Goal: Check status: Check status

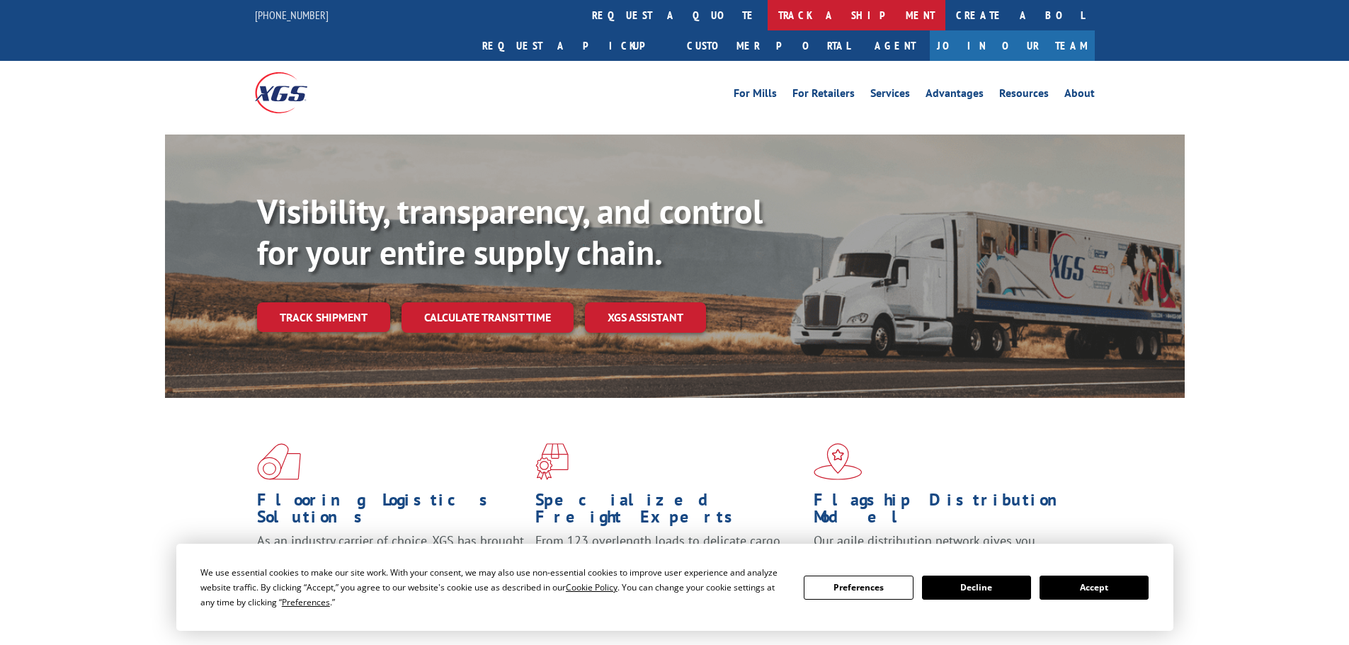
click at [768, 11] on link "track a shipment" at bounding box center [857, 15] width 178 height 30
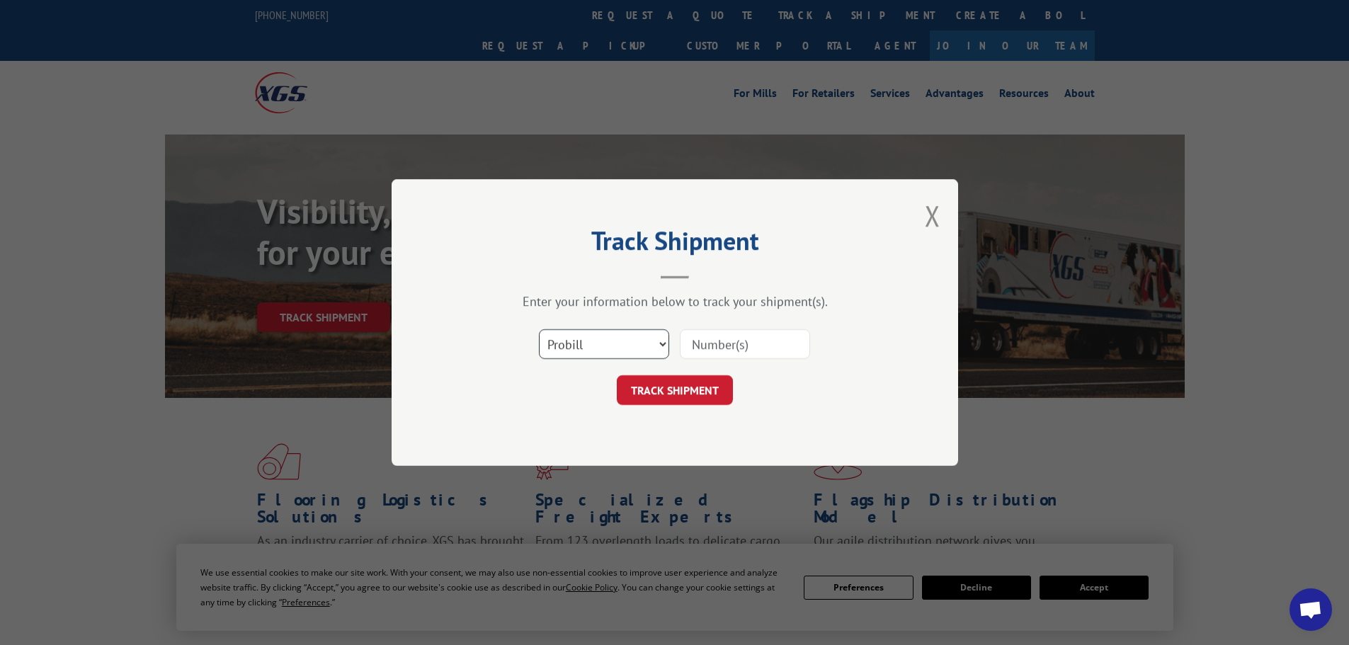
drag, startPoint x: 599, startPoint y: 341, endPoint x: 590, endPoint y: 357, distance: 18.7
click at [599, 341] on select "Select category... Probill BOL PO" at bounding box center [604, 344] width 130 height 30
select select "bol"
click at [539, 329] on select "Select category... Probill BOL PO" at bounding box center [604, 344] width 130 height 30
click at [720, 348] on input at bounding box center [745, 344] width 130 height 30
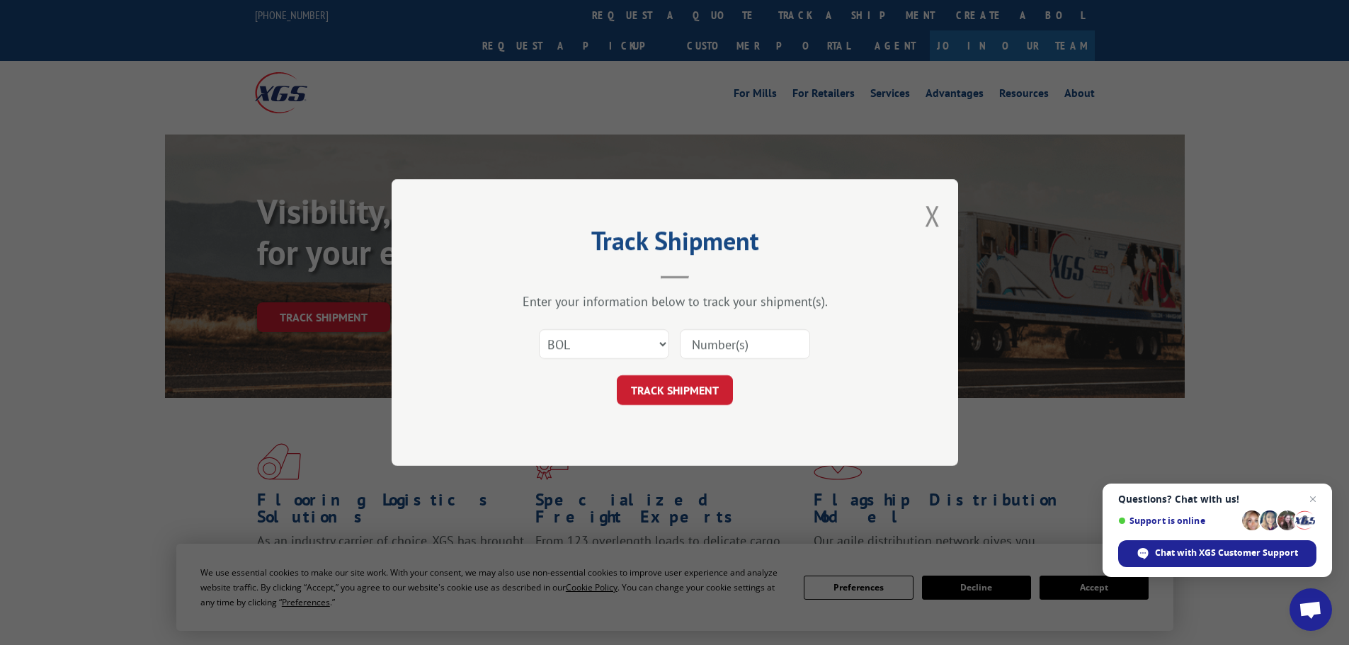
paste input "2403098"
type input "2403098"
click at [686, 377] on button "TRACK SHIPMENT" at bounding box center [675, 390] width 116 height 30
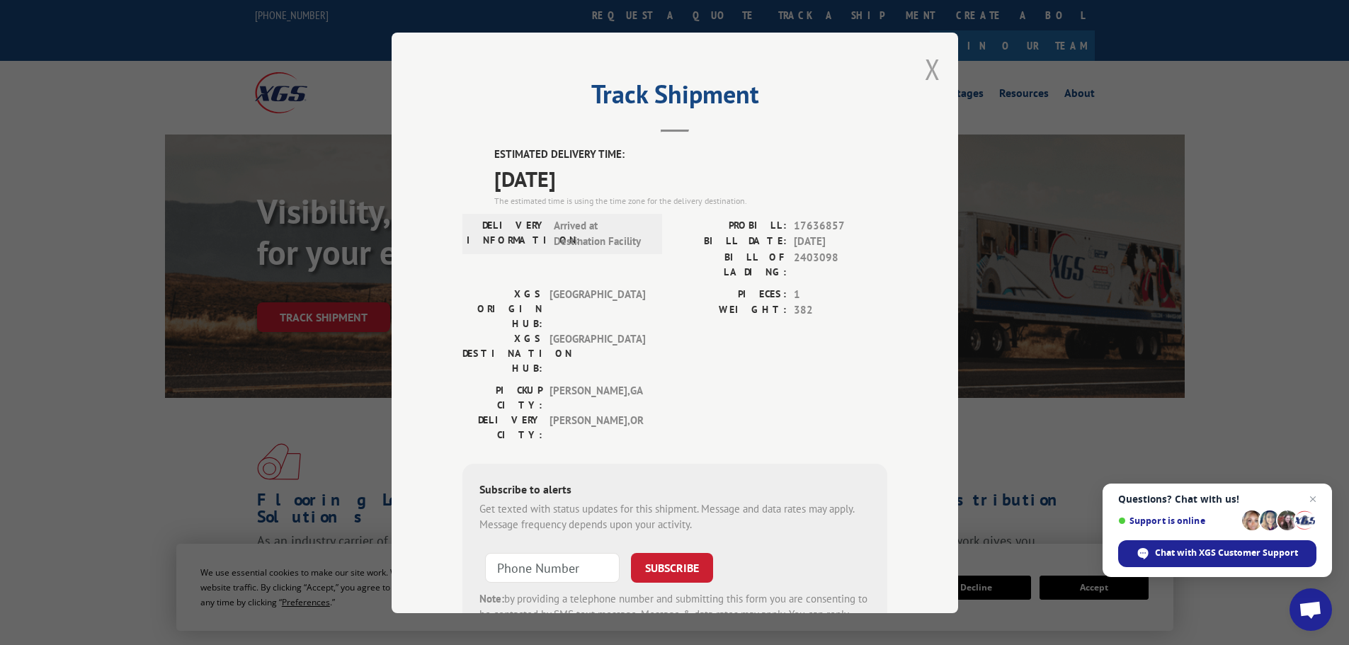
click at [925, 74] on button "Close modal" at bounding box center [933, 69] width 16 height 38
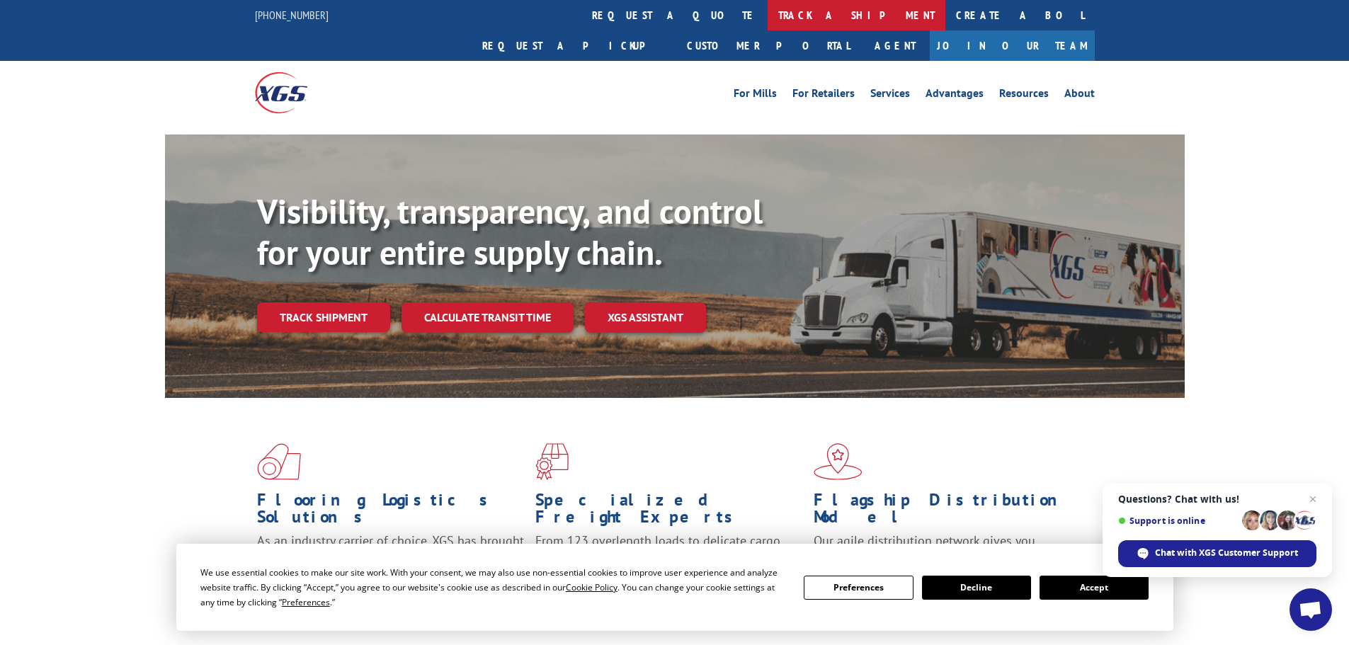
click at [768, 21] on link "track a shipment" at bounding box center [857, 15] width 178 height 30
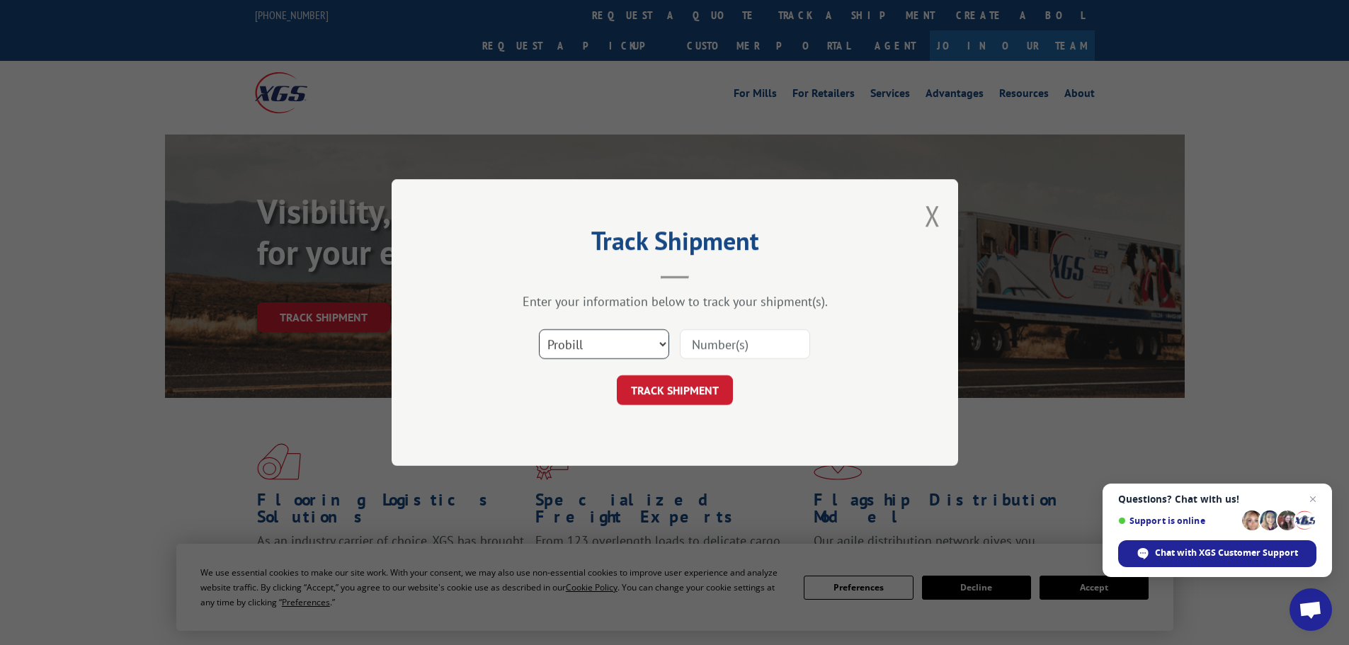
click at [606, 353] on select "Select category... Probill BOL PO" at bounding box center [604, 344] width 130 height 30
select select "bol"
click at [539, 329] on select "Select category... Probill BOL PO" at bounding box center [604, 344] width 130 height 30
click at [732, 339] on input at bounding box center [745, 344] width 130 height 30
paste input "5410791"
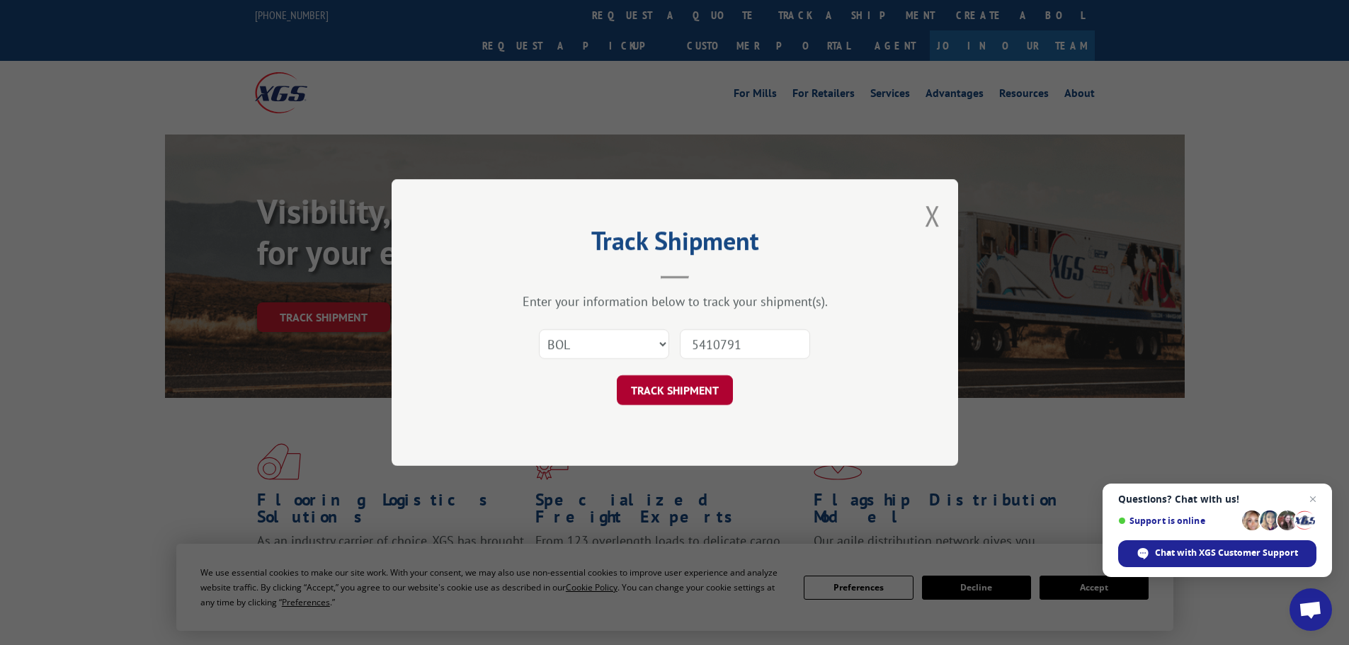
type input "5410791"
click at [685, 381] on button "TRACK SHIPMENT" at bounding box center [675, 390] width 116 height 30
